Goal: Task Accomplishment & Management: Manage account settings

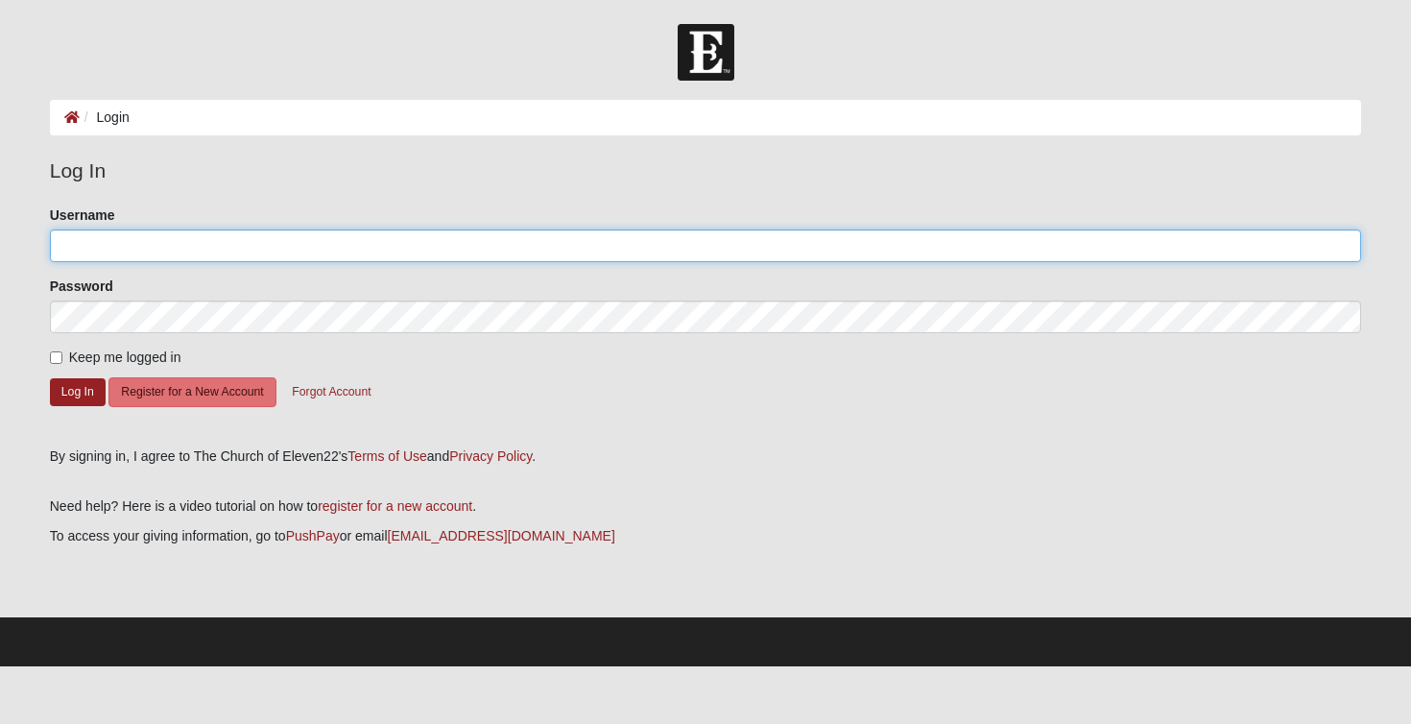
type input "[EMAIL_ADDRESS][DOMAIN_NAME]"
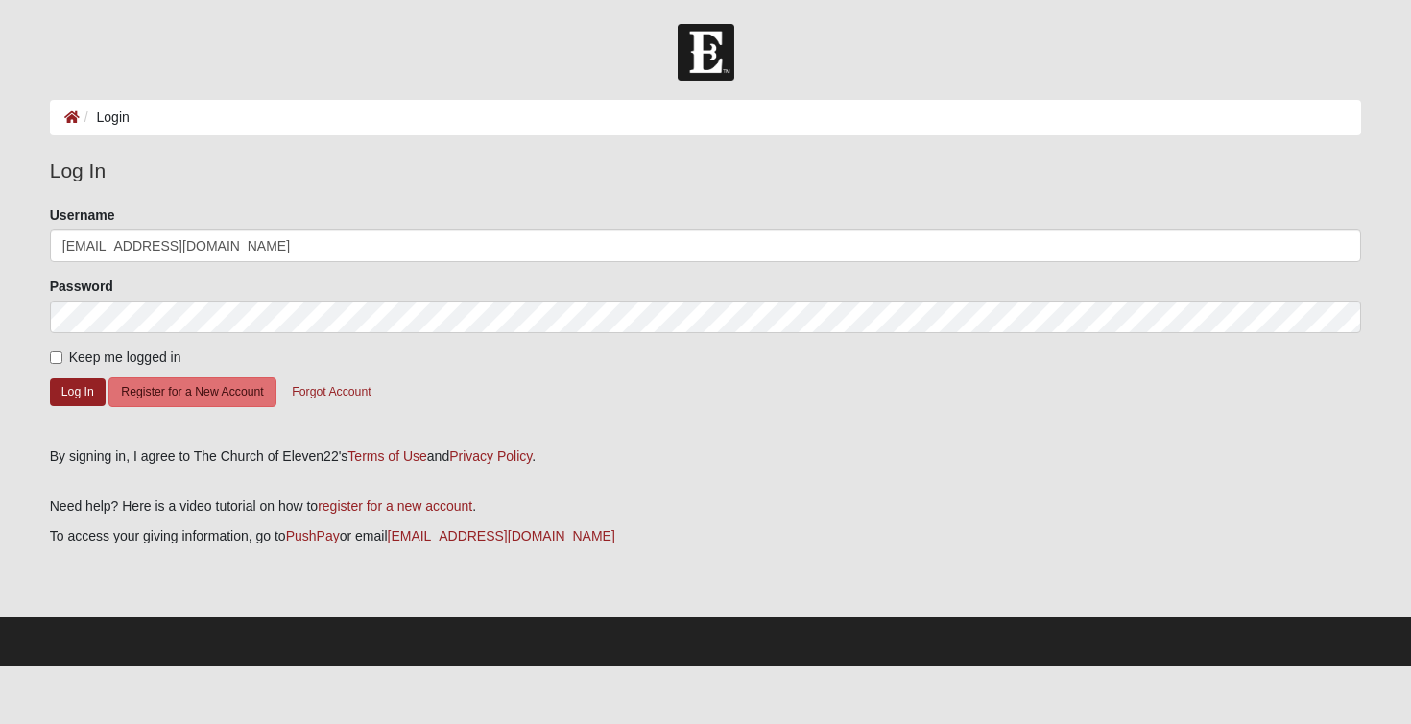
click at [79, 358] on span "Keep me logged in" at bounding box center [125, 356] width 112 height 15
click at [62, 358] on input "Keep me logged in" at bounding box center [56, 357] width 12 height 12
checkbox input "true"
click at [73, 391] on button "Log In" at bounding box center [78, 392] width 56 height 28
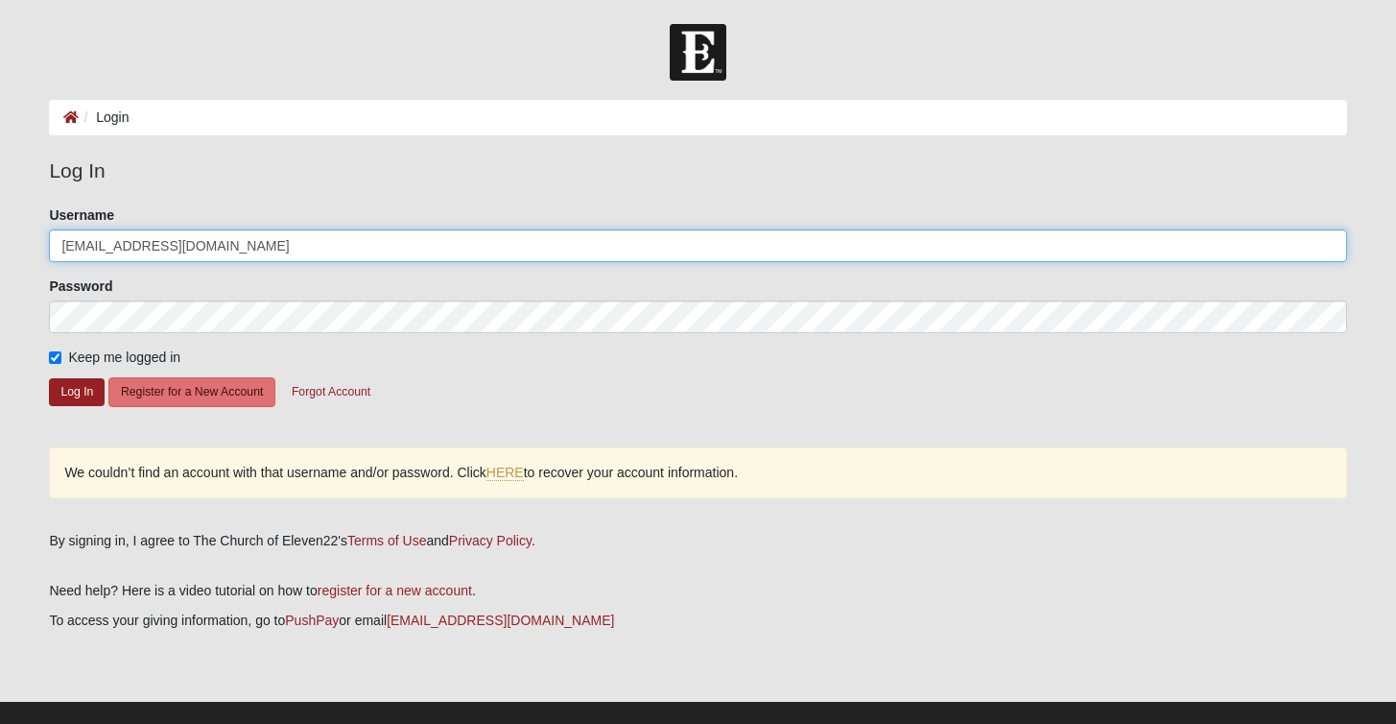
drag, startPoint x: 239, startPoint y: 249, endPoint x: -8, endPoint y: 242, distance: 246.7
click at [0, 242] on html "Log In Login Login Error Log In Please correct the following: Username [EMAIL_A…" at bounding box center [698, 375] width 1396 height 750
type input "jaxbeachmom3"
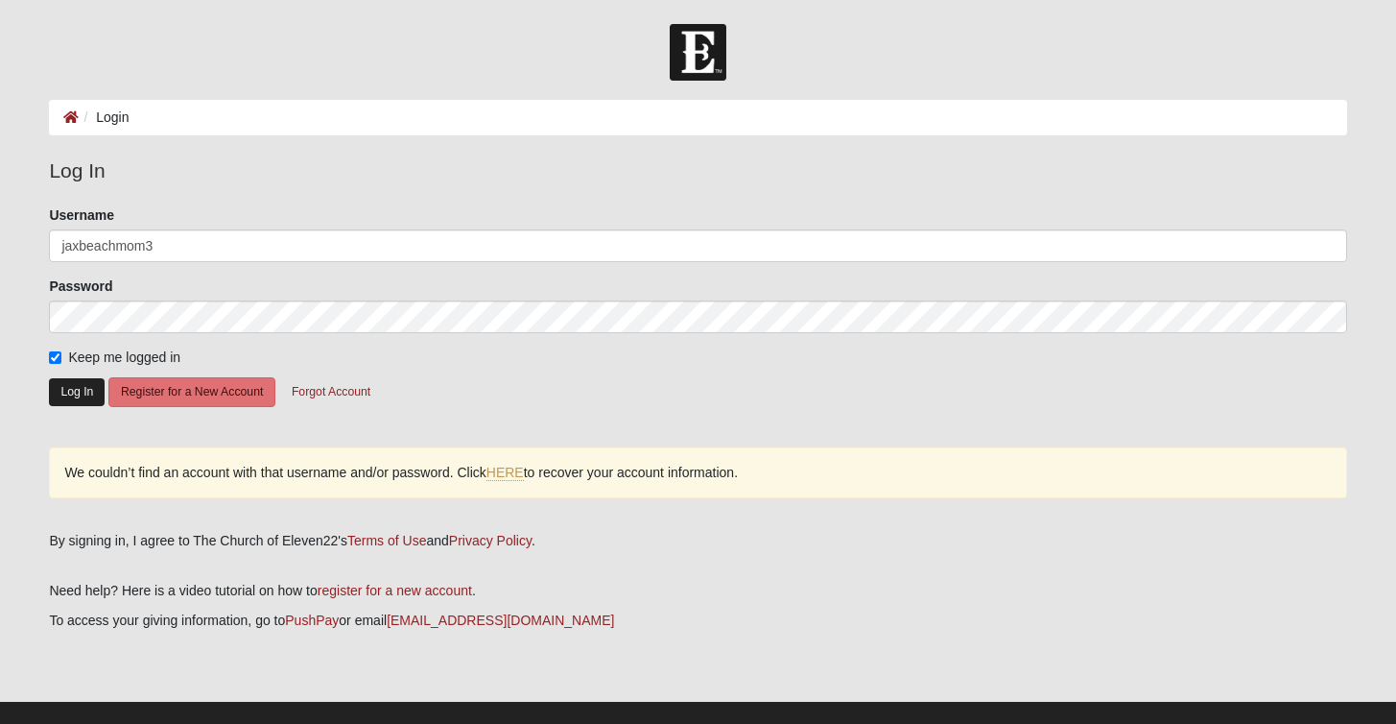
click at [82, 401] on button "Log In" at bounding box center [77, 392] width 56 height 28
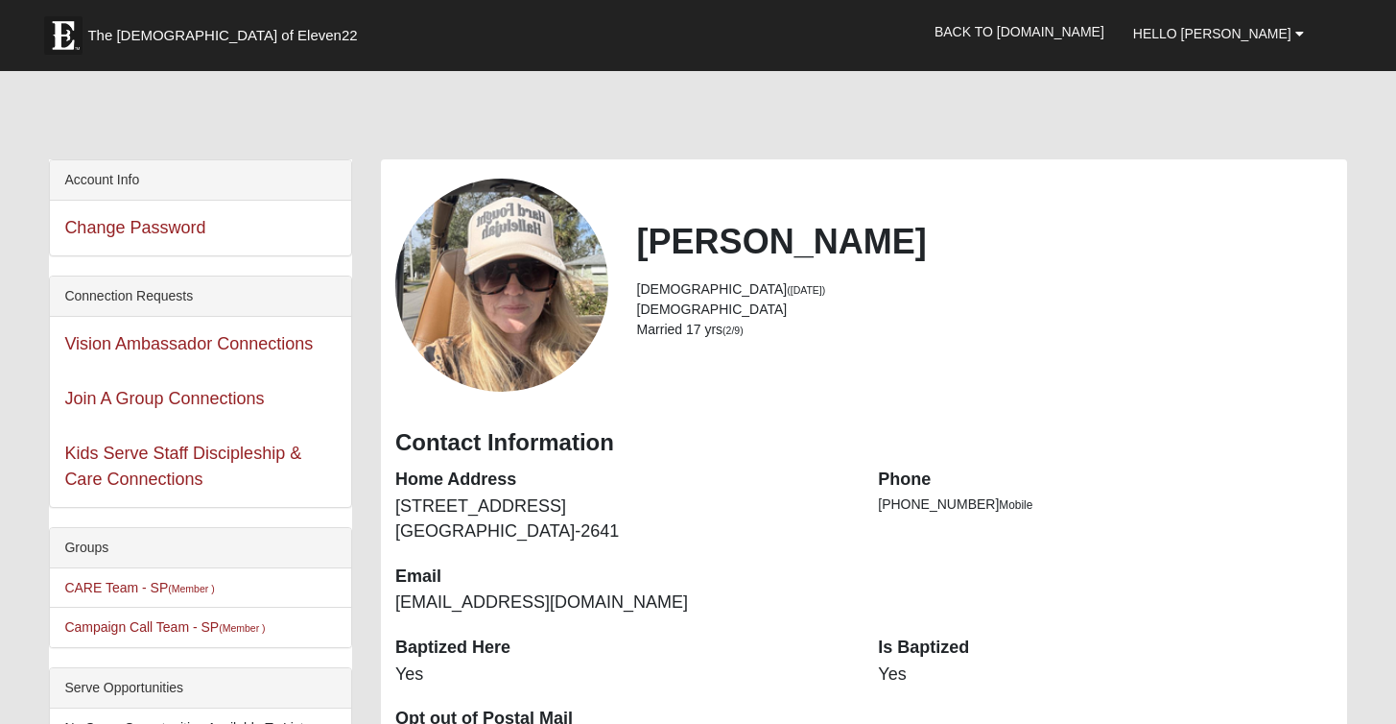
click at [161, 239] on div "Change Password" at bounding box center [200, 228] width 301 height 55
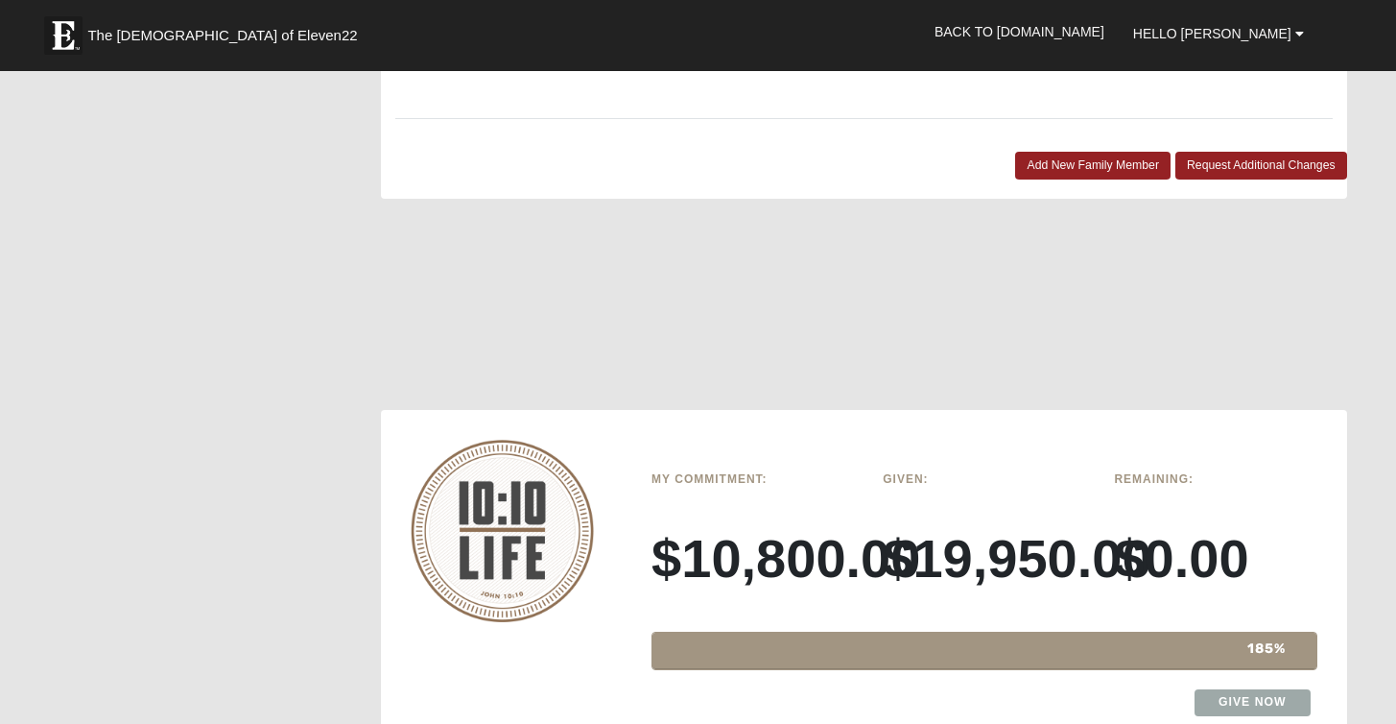
scroll to position [3499, 0]
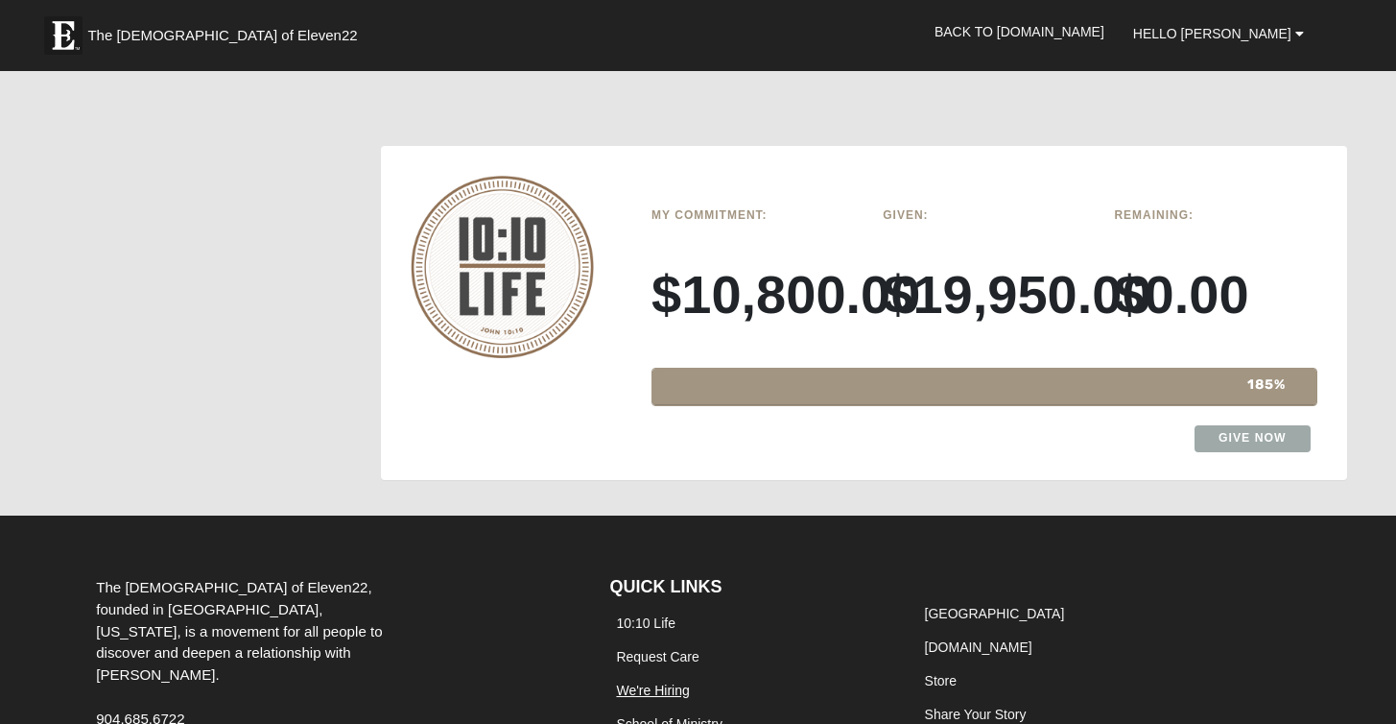
click at [651, 682] on link "We're Hiring" at bounding box center [652, 689] width 73 height 15
